Goal: Information Seeking & Learning: Learn about a topic

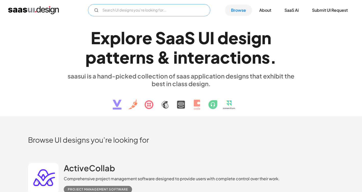
click at [135, 11] on input "Email Form" at bounding box center [149, 10] width 123 height 12
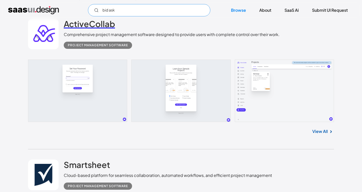
scroll to position [143, 0]
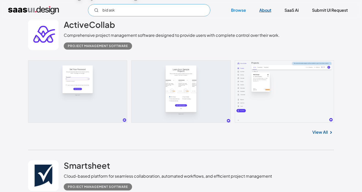
type input "bid ask"
click at [268, 13] on link "About" at bounding box center [265, 10] width 24 height 11
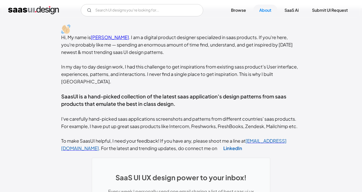
scroll to position [109, 0]
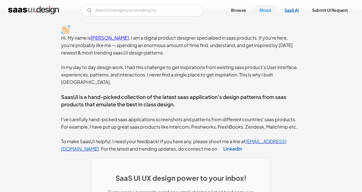
click at [294, 6] on link "SaaS Ai" at bounding box center [292, 10] width 27 height 11
click at [240, 11] on link "Browse" at bounding box center [238, 10] width 27 height 11
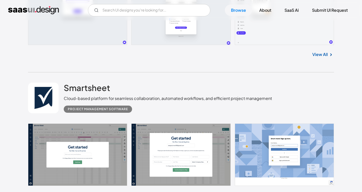
scroll to position [238, 0]
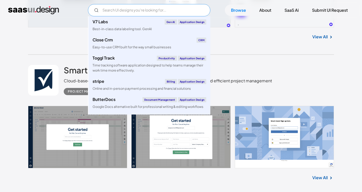
click at [113, 9] on input "Email Form" at bounding box center [149, 10] width 123 height 12
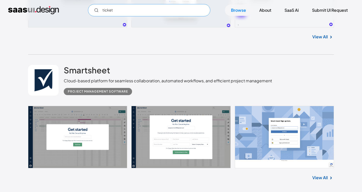
click at [113, 9] on input "ticket" at bounding box center [149, 10] width 123 height 12
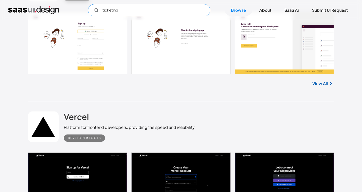
scroll to position [537, 0]
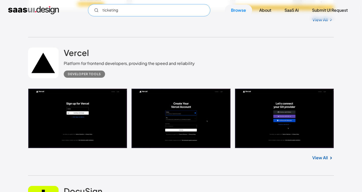
click at [129, 15] on input "ticketing" at bounding box center [149, 10] width 123 height 12
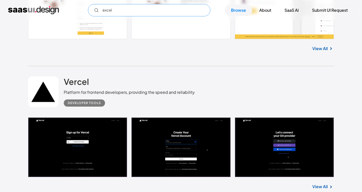
scroll to position [429, 0]
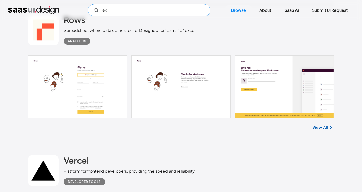
type input "e"
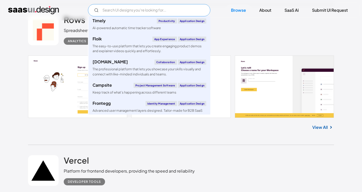
scroll to position [618, 0]
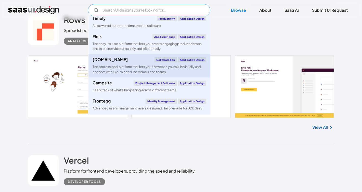
click at [141, 67] on div "The professional platform that lets you showcase your skills visually and conne…" at bounding box center [150, 69] width 114 height 10
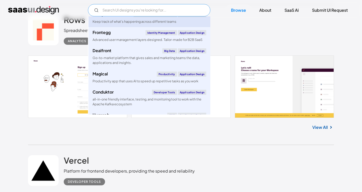
scroll to position [690, 0]
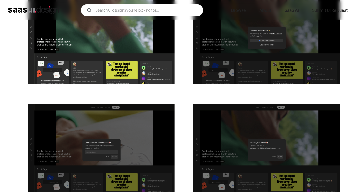
scroll to position [188, 0]
